Goal: Task Accomplishment & Management: Manage account settings

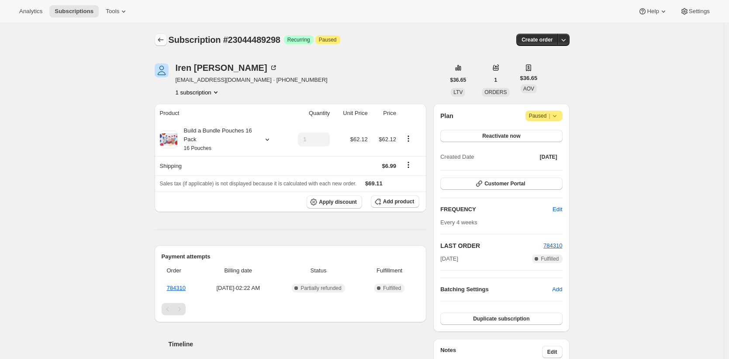
click at [167, 37] on button "Subscriptions" at bounding box center [161, 40] width 12 height 12
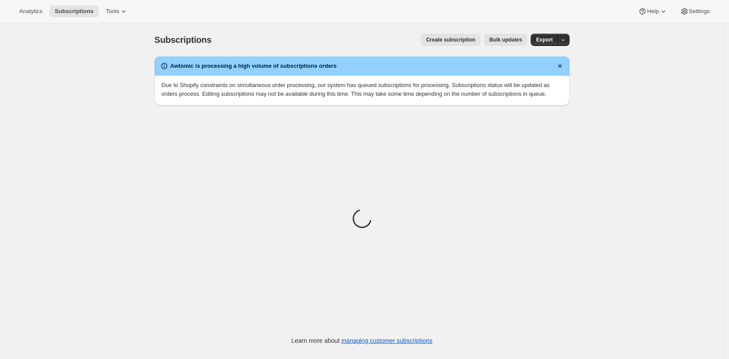
click at [136, 78] on div "Subscriptions. This page is ready Subscriptions Create subscription Bulk update…" at bounding box center [362, 202] width 724 height 359
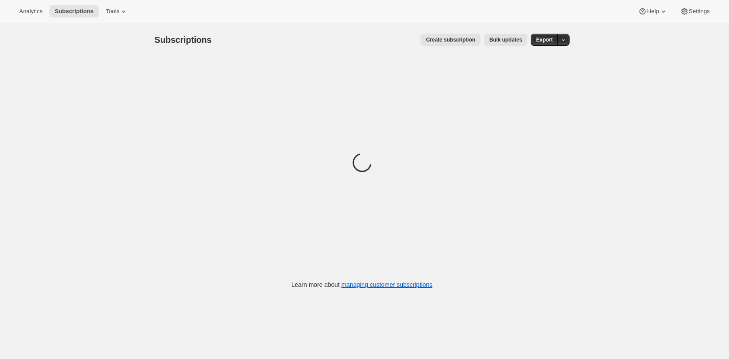
click at [35, 50] on div "Subscriptions. This page is ready Subscriptions Create subscription Bulk update…" at bounding box center [362, 202] width 724 height 359
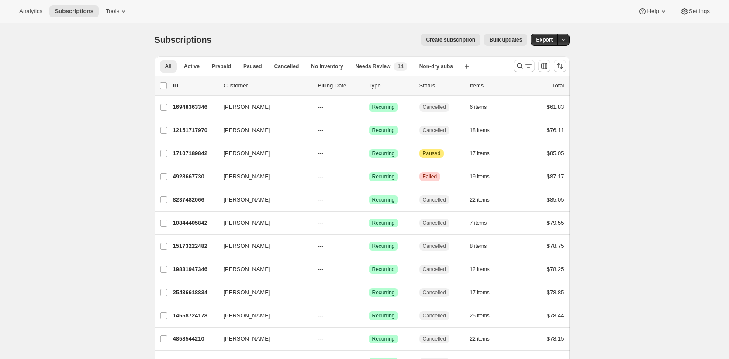
click at [311, 44] on div "Create subscription Bulk updates" at bounding box center [374, 40] width 305 height 12
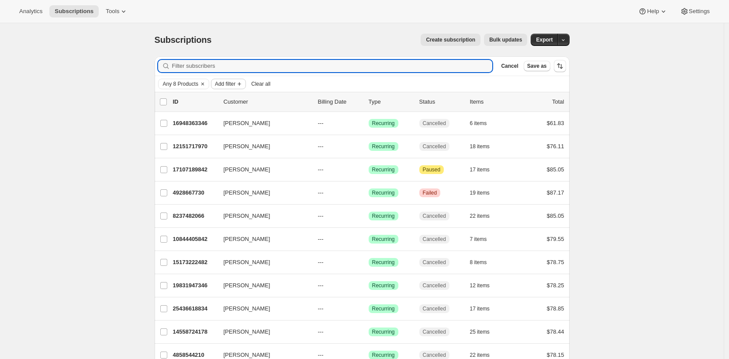
click at [239, 80] on button "Add filter" at bounding box center [228, 84] width 35 height 10
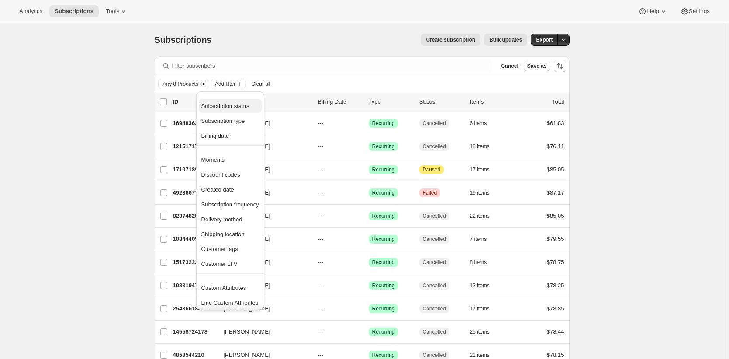
click at [249, 106] on span "Subscription status" at bounding box center [225, 106] width 48 height 7
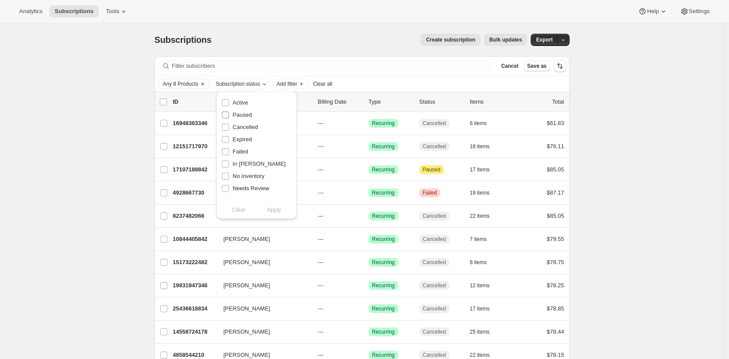
click at [245, 114] on span "Paused" at bounding box center [242, 114] width 19 height 7
click at [229, 114] on input "Paused" at bounding box center [225, 114] width 7 height 7
checkbox input "true"
click at [280, 209] on span "Apply" at bounding box center [274, 209] width 14 height 9
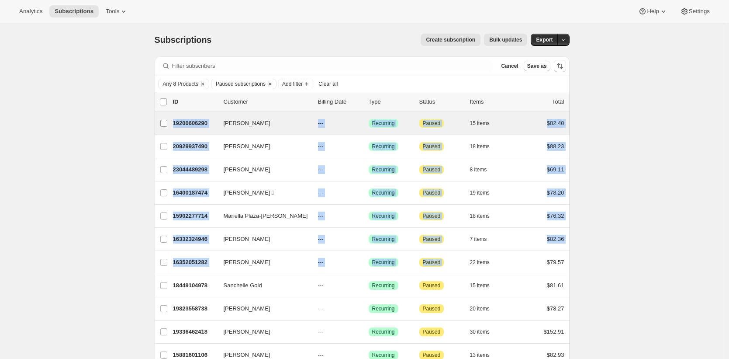
drag, startPoint x: 582, startPoint y: 256, endPoint x: 171, endPoint y: 118, distance: 433.6
copy ul "Julia Leis 19200606290 Julia Leis --- Success Recurring Attention Paused 15 ite…"
click at [201, 124] on p "19200606290" at bounding box center [195, 123] width 44 height 9
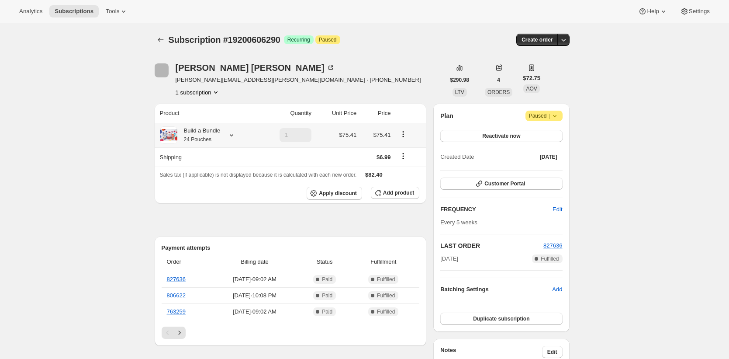
click at [220, 121] on th "Product" at bounding box center [207, 113] width 104 height 19
click at [213, 129] on div "Build a Bundle 24 Pouches" at bounding box center [198, 134] width 43 height 17
click at [211, 125] on th "Build a Bundle 24 Pouches" at bounding box center [207, 135] width 104 height 24
click at [211, 135] on div "Build a Bundle 24 Pouches" at bounding box center [198, 134] width 43 height 17
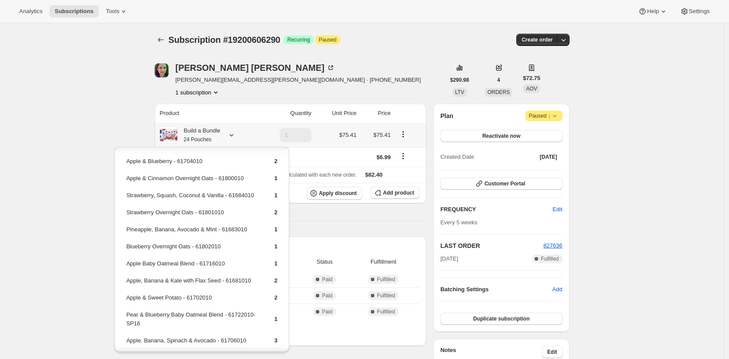
scroll to position [124, 0]
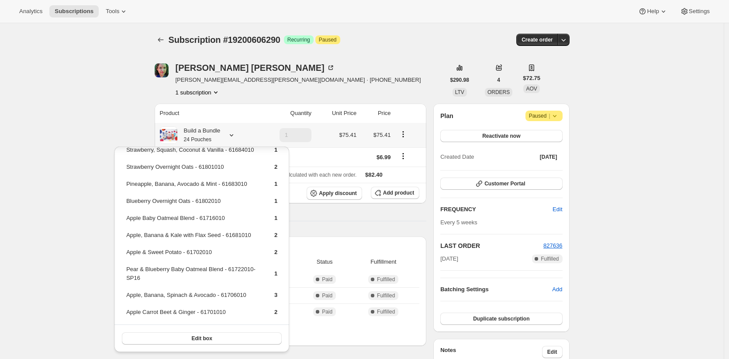
click at [206, 346] on div "Edit box" at bounding box center [201, 338] width 175 height 28
click at [207, 342] on button "Edit box" at bounding box center [202, 338] width 160 height 12
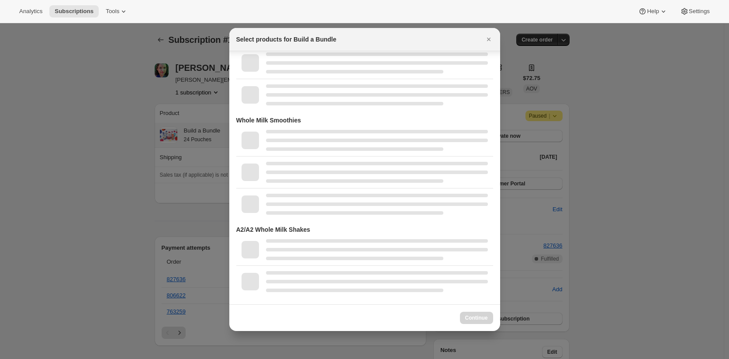
scroll to position [1768, 0]
click at [82, 171] on div at bounding box center [364, 179] width 729 height 359
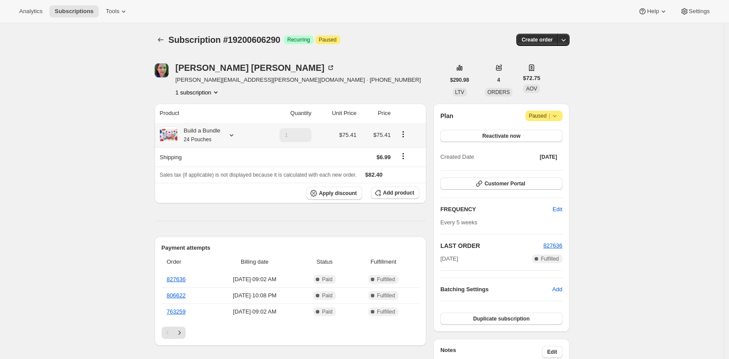
click at [84, 4] on div "Analytics Subscriptions Tools Help Settings" at bounding box center [364, 11] width 729 height 23
click at [83, 10] on span "Subscriptions" at bounding box center [74, 11] width 39 height 7
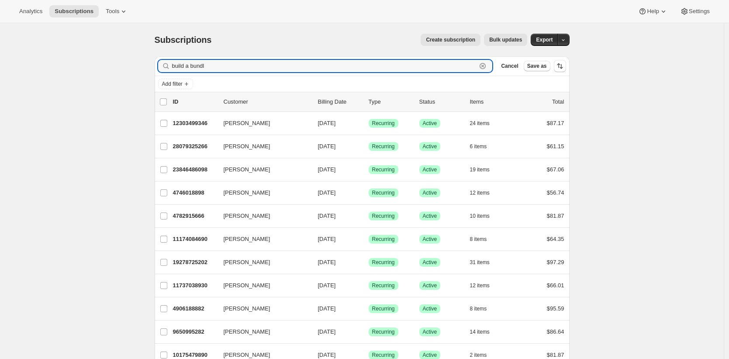
type input "build a bundle"
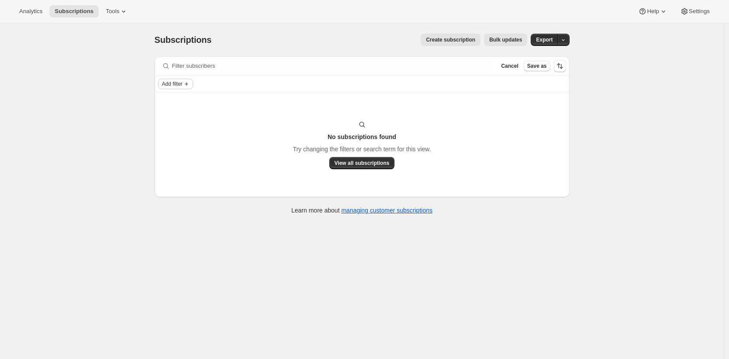
click at [183, 85] on span "Add filter" at bounding box center [172, 83] width 21 height 7
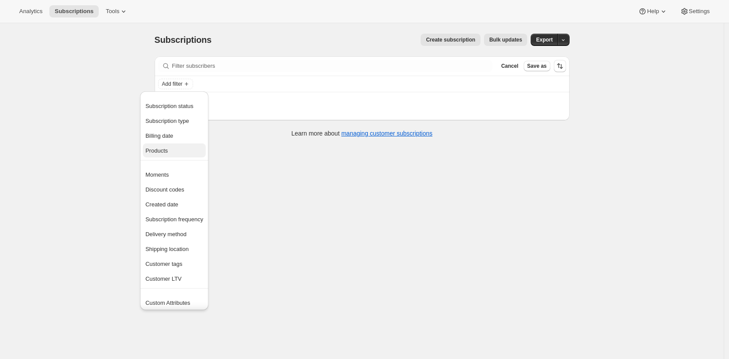
click at [187, 146] on span "Products" at bounding box center [174, 150] width 58 height 9
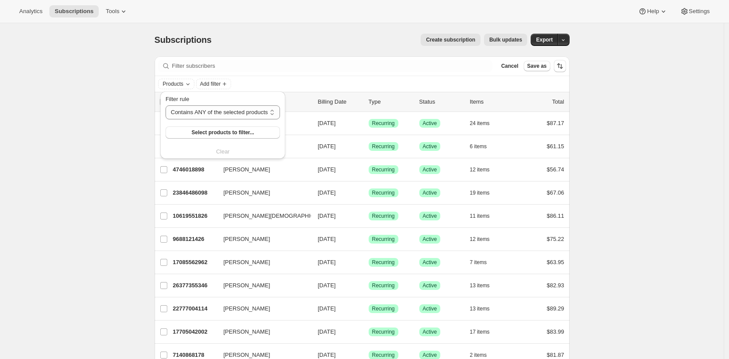
click at [197, 138] on div "Filter rule Contains ANY of the selected products Contains ALL of the selected …" at bounding box center [223, 125] width 114 height 61
click at [201, 135] on span "Select products to filter..." at bounding box center [222, 132] width 62 height 7
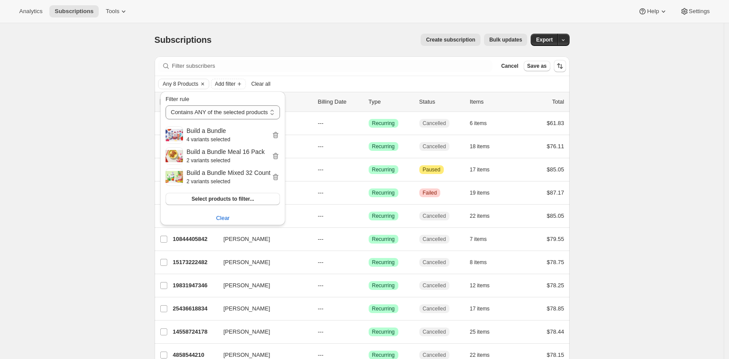
drag, startPoint x: 671, startPoint y: 137, endPoint x: 666, endPoint y: 127, distance: 11.3
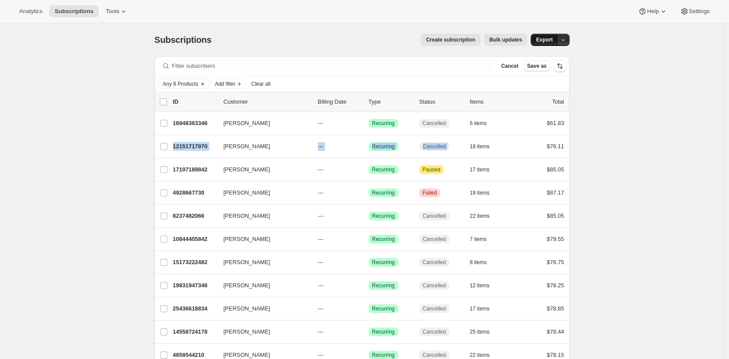
click at [535, 36] on button "Export" at bounding box center [544, 40] width 27 height 12
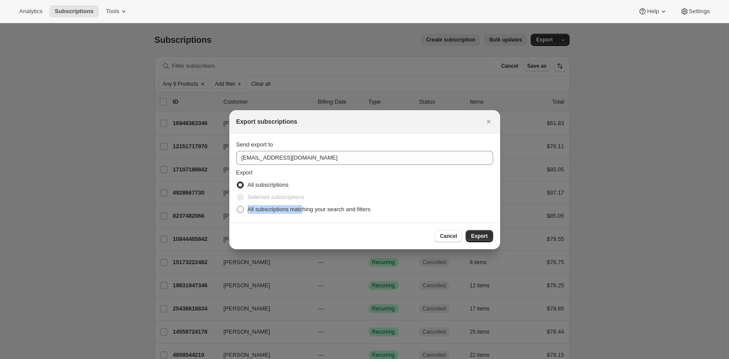
click at [307, 205] on span "All subscriptions matching your search and filters" at bounding box center [309, 209] width 123 height 9
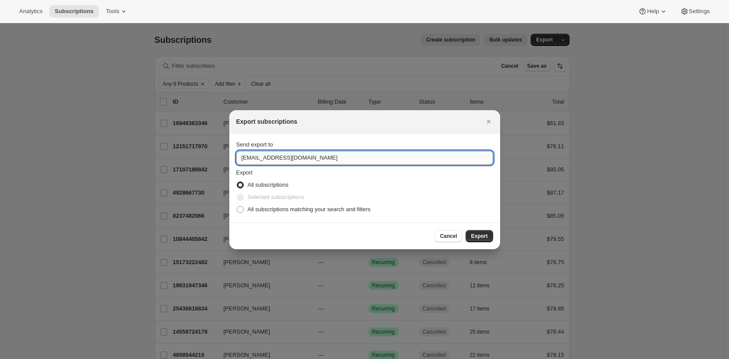
click at [320, 164] on input "care@uponafarm.com" at bounding box center [364, 158] width 257 height 14
click at [304, 208] on span "All subscriptions matching your search and filters" at bounding box center [309, 209] width 123 height 7
click at [237, 206] on input "All subscriptions matching your search and filters" at bounding box center [237, 206] width 0 height 0
radio input "true"
click at [322, 157] on input "care@uponafarm.com" at bounding box center [364, 158] width 257 height 14
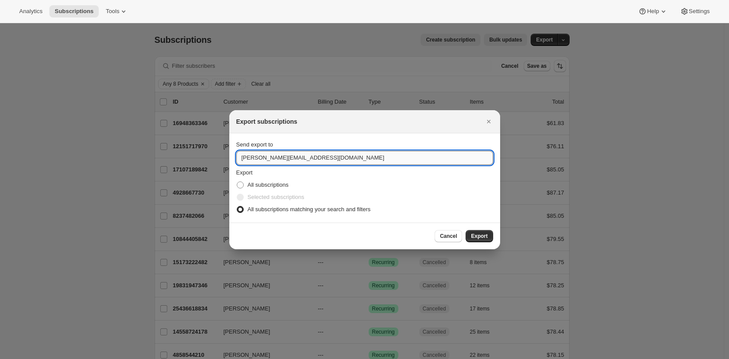
type input "brian@awtomic.com"
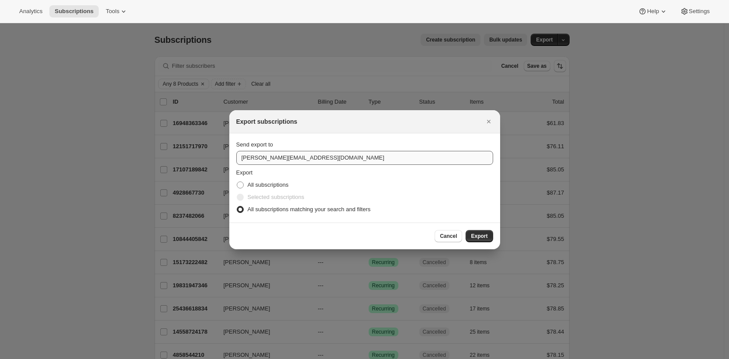
click at [466, 230] on button "Export" at bounding box center [479, 236] width 27 height 12
